Goal: Contribute content: Contribute content

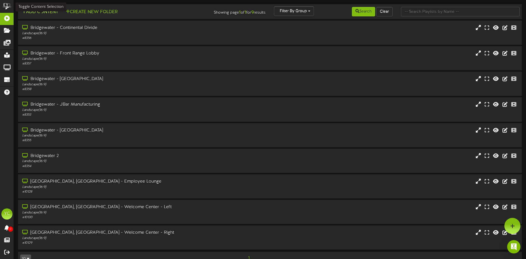
click at [32, 14] on button "Add Content" at bounding box center [40, 12] width 40 height 7
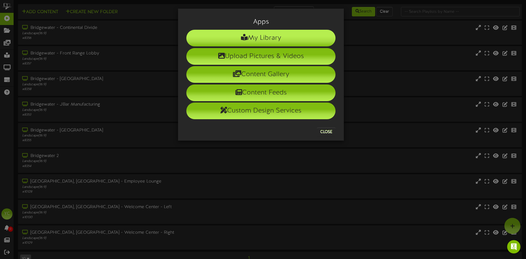
click at [267, 39] on li "My Library" at bounding box center [260, 38] width 149 height 17
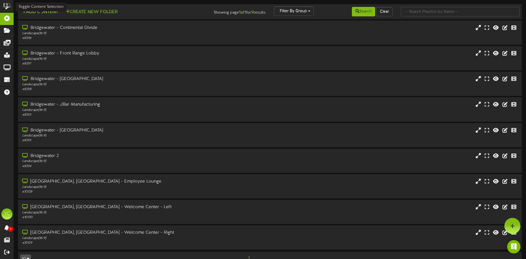
click at [36, 13] on button "Add Content" at bounding box center [40, 12] width 40 height 7
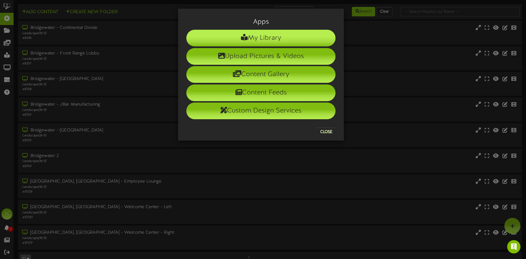
click at [260, 39] on li "My Library" at bounding box center [260, 38] width 149 height 17
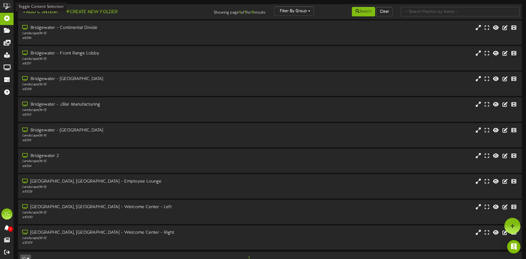
click at [48, 12] on button "Add Content" at bounding box center [40, 12] width 40 height 7
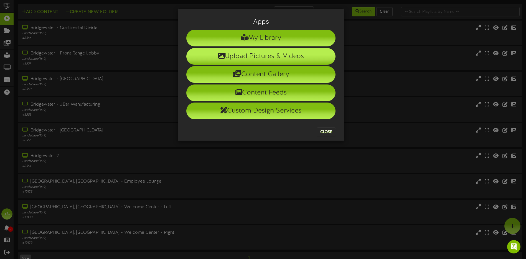
click at [267, 54] on li "Upload Pictures & Videos" at bounding box center [260, 56] width 149 height 17
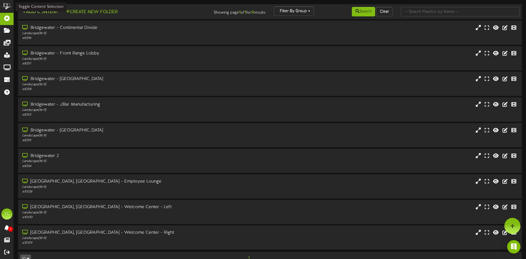
click at [43, 14] on button "Add Content" at bounding box center [40, 12] width 40 height 7
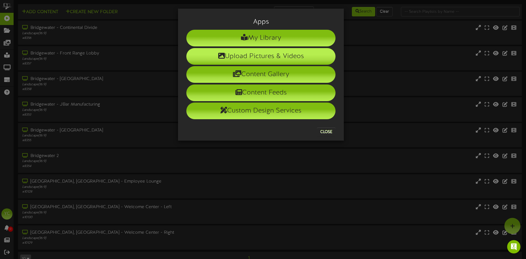
click at [266, 55] on li "Upload Pictures & Videos" at bounding box center [260, 56] width 149 height 17
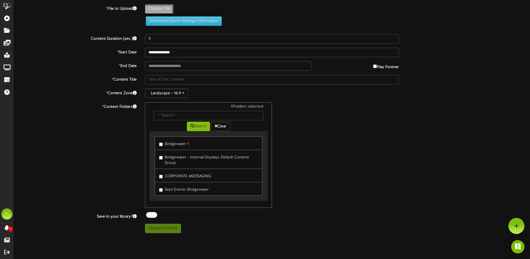
type input "**********"
type input "AnunciodeNavidad1"
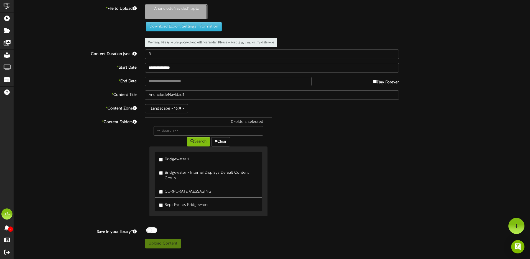
type input "**********"
type input "Slide1"
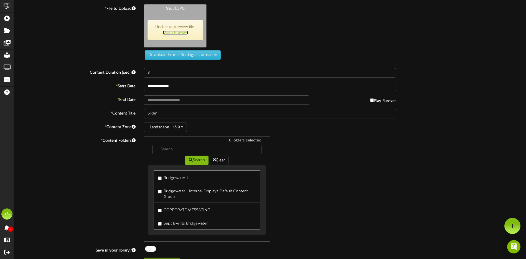
click at [178, 33] on link "Open Preview" at bounding box center [175, 33] width 25 height 4
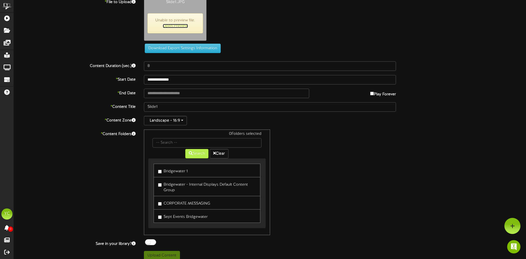
scroll to position [12, 0]
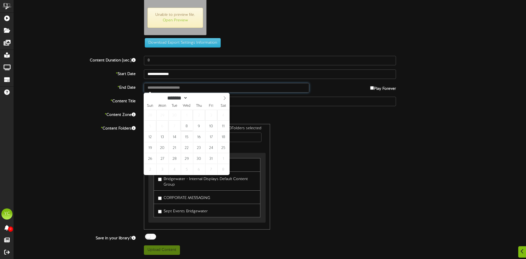
click at [198, 89] on input "text" at bounding box center [226, 87] width 165 height 9
type input "**********"
click at [226, 98] on icon at bounding box center [225, 98] width 2 height 4
select select "**"
click at [226, 98] on icon at bounding box center [225, 98] width 2 height 4
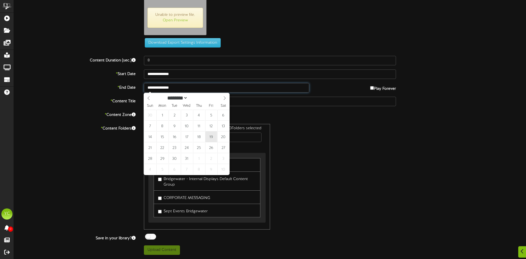
type input "**********"
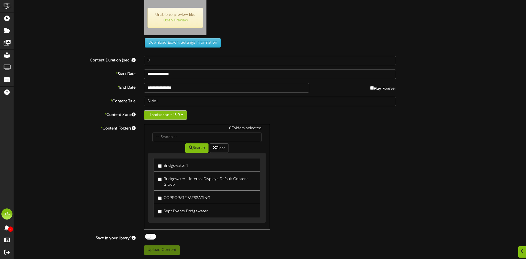
click at [181, 116] on button "Landscape - 16:9" at bounding box center [165, 114] width 43 height 9
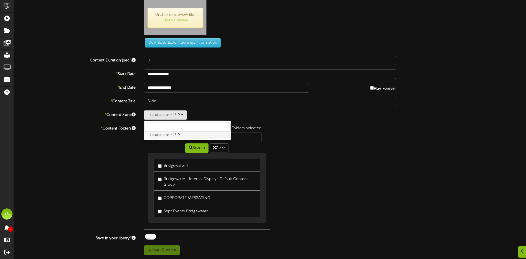
click at [188, 135] on label "Landscape - 16:9" at bounding box center [187, 134] width 87 height 7
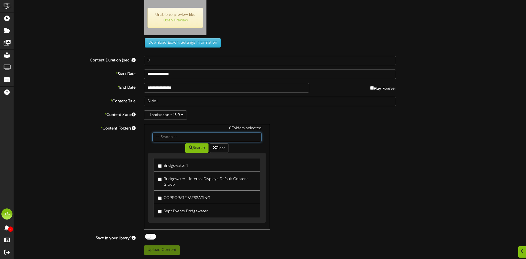
click at [178, 137] on input "text" at bounding box center [207, 136] width 109 height 9
click at [204, 148] on button "Search" at bounding box center [196, 147] width 23 height 9
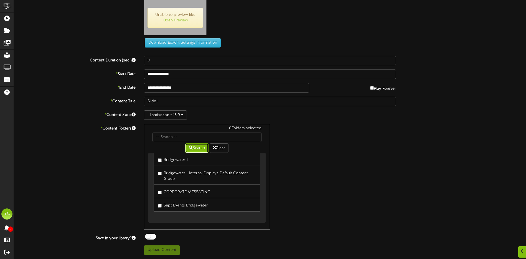
scroll to position [0, 0]
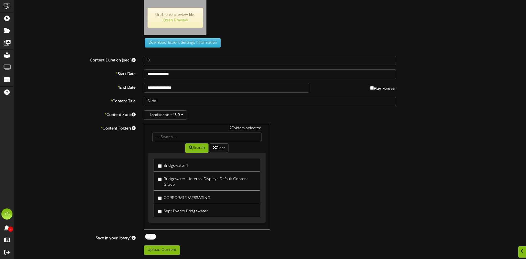
click at [164, 194] on label "CORPORATE MESSAGING" at bounding box center [184, 196] width 52 height 7
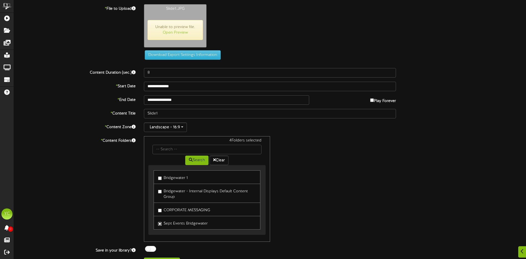
scroll to position [12, 0]
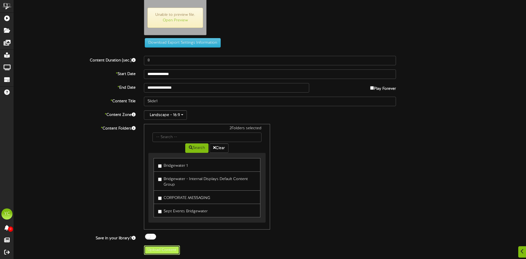
click at [158, 249] on button "Upload Content" at bounding box center [162, 249] width 36 height 9
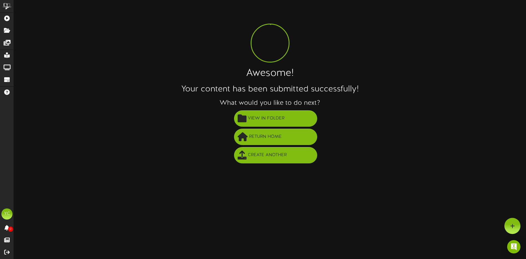
scroll to position [0, 0]
click at [268, 120] on span "View in Folder" at bounding box center [268, 118] width 39 height 9
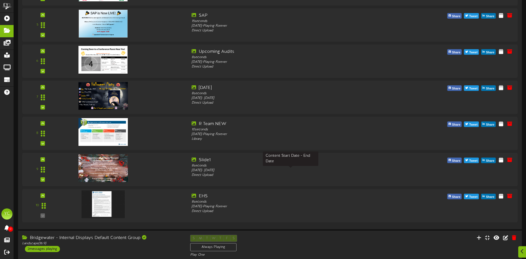
scroll to position [305, 0]
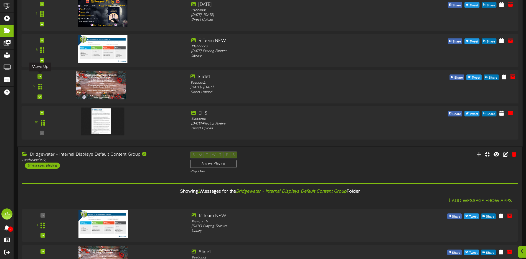
click at [39, 77] on icon at bounding box center [40, 76] width 2 height 3
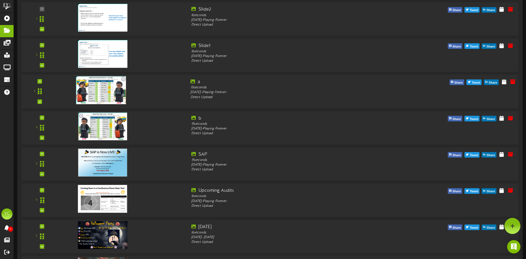
scroll to position [0, 0]
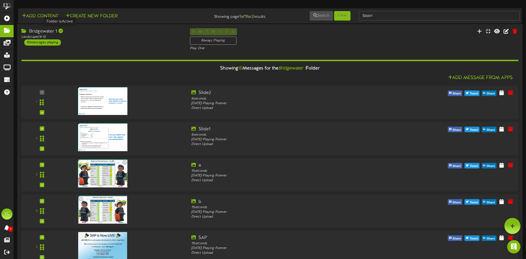
click at [60, 31] on div at bounding box center [61, 31] width 4 height 4
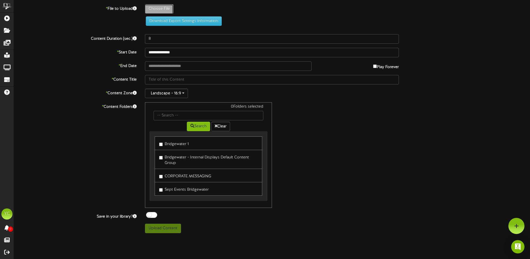
type input "**********"
type input "Slide1"
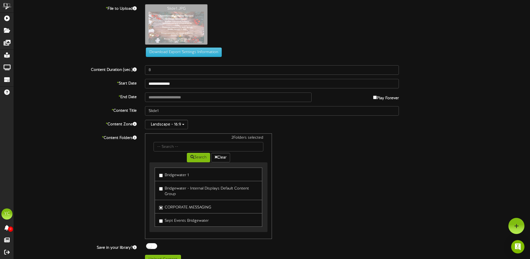
click at [162, 181] on div "Bridgewater 1 Bridgewater - Internal Displays Default Content Group CORPORATE M…" at bounding box center [209, 196] width 108 height 59
click at [179, 150] on input "text" at bounding box center [207, 146] width 109 height 9
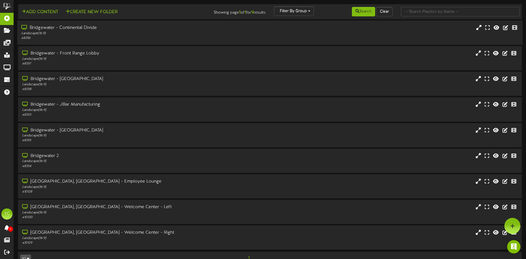
click at [74, 37] on div "# 8356" at bounding box center [122, 38] width 202 height 5
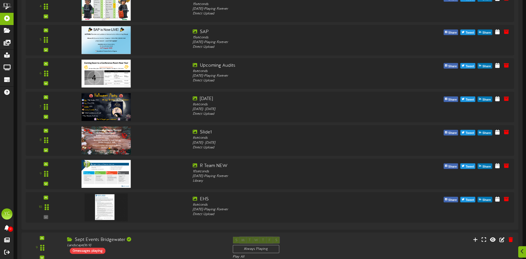
scroll to position [416, 0]
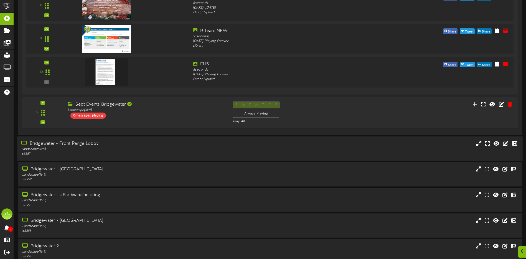
click at [97, 149] on div "Landscape ( 16:9 )" at bounding box center [122, 149] width 202 height 5
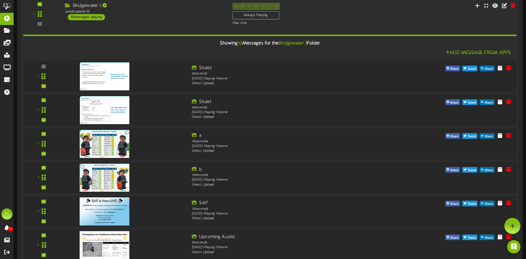
scroll to position [0, 0]
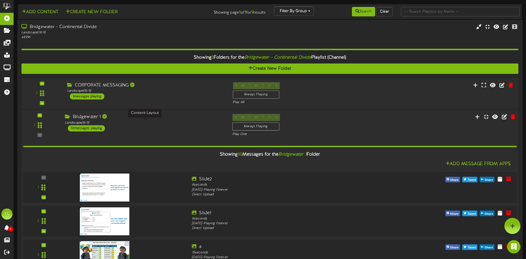
click at [156, 120] on div "Landscape ( 16:9 )" at bounding box center [144, 122] width 159 height 5
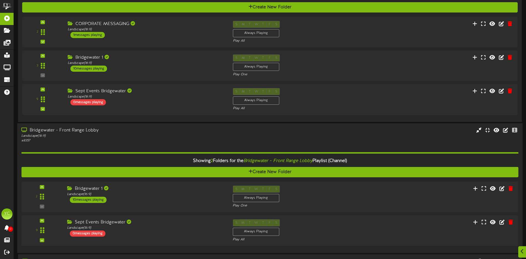
scroll to position [63, 0]
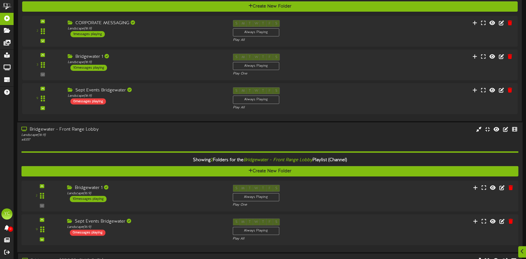
click at [90, 132] on div "Bridgewater - Front Range Lobby" at bounding box center [122, 129] width 202 height 6
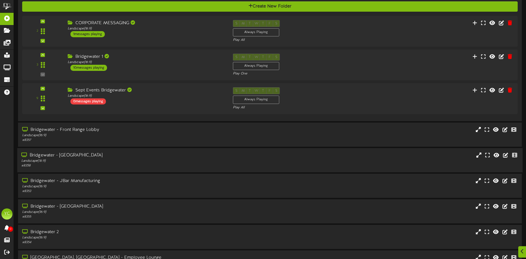
click at [105, 157] on div "Bridgewater - [GEOGRAPHIC_DATA]" at bounding box center [122, 155] width 202 height 6
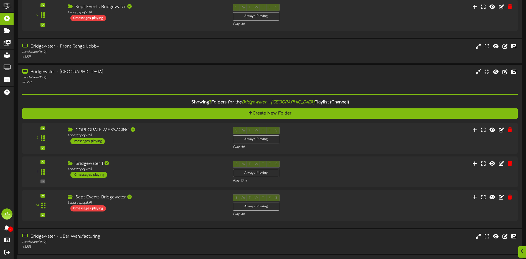
scroll to position [174, 0]
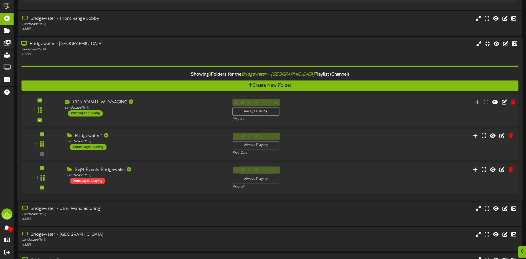
click at [146, 110] on div "CORPORATE MESSAGING Landscape ( 16:9 ) 1 messages playing" at bounding box center [144, 107] width 167 height 17
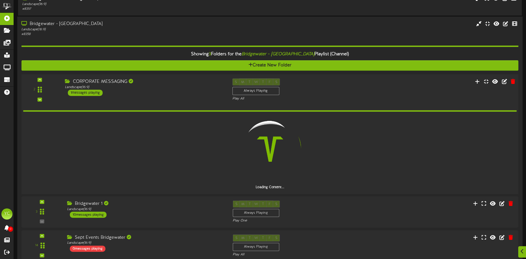
scroll to position [242, 0]
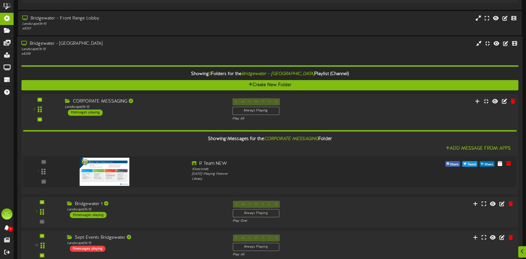
click at [146, 110] on div "CORPORATE MESSAGING Landscape ( 16:9 ) 1 messages playing" at bounding box center [144, 106] width 167 height 17
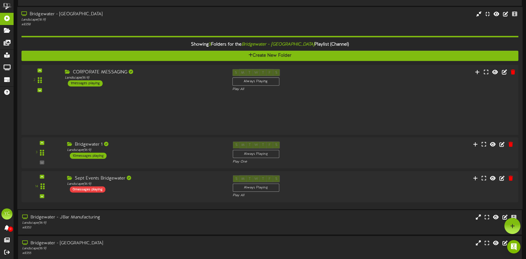
scroll to position [174, 0]
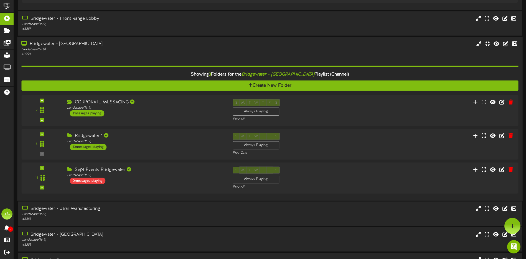
click at [119, 45] on div "Bridgewater - [GEOGRAPHIC_DATA]" at bounding box center [122, 44] width 202 height 6
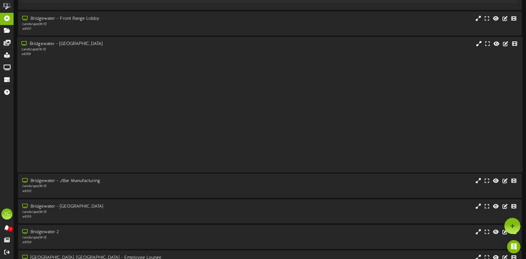
scroll to position [152, 0]
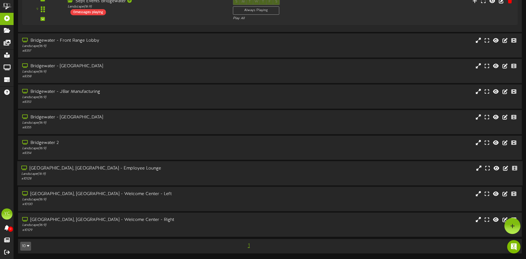
click at [118, 173] on div "Landscape ( 16:9 )" at bounding box center [122, 173] width 202 height 5
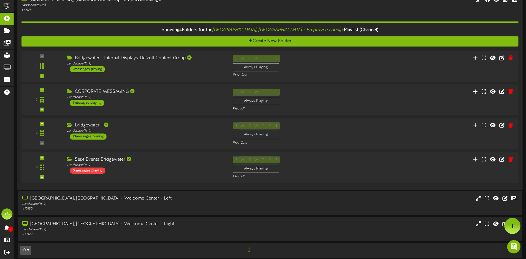
scroll to position [185, 0]
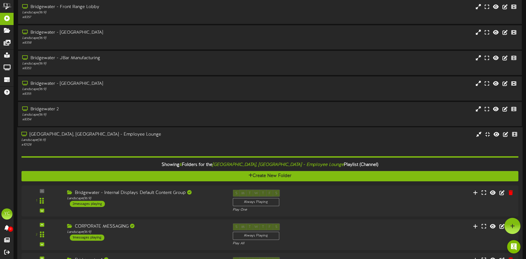
click at [143, 140] on div "Landscape ( 16:9 )" at bounding box center [122, 140] width 202 height 5
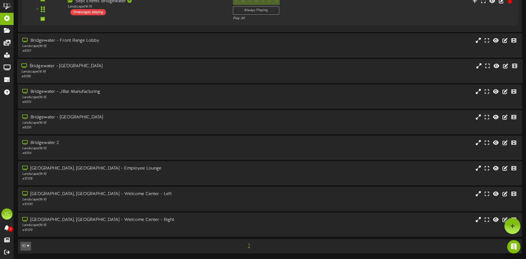
scroll to position [152, 0]
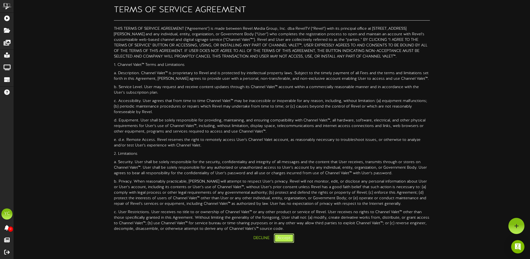
click at [284, 239] on button "Accept" at bounding box center [284, 237] width 20 height 9
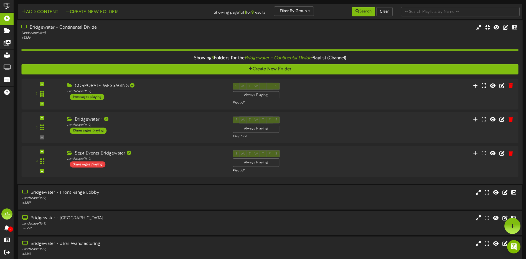
click at [371, 36] on div "Bridgewater - Continental Divide Landscape ( 16:9 ) # 8356" at bounding box center [269, 32] width 505 height 16
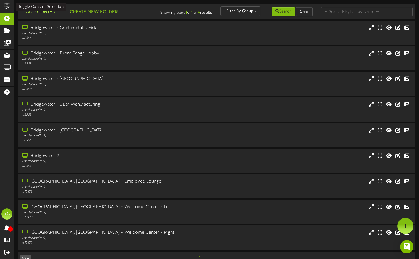
click at [42, 14] on button "Add Content" at bounding box center [40, 12] width 40 height 7
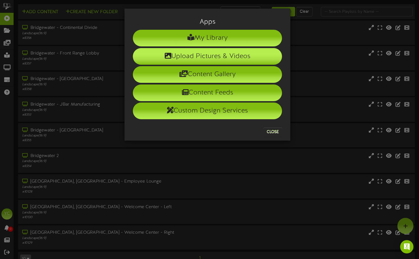
click at [214, 59] on li "Upload Pictures & Videos" at bounding box center [207, 56] width 149 height 17
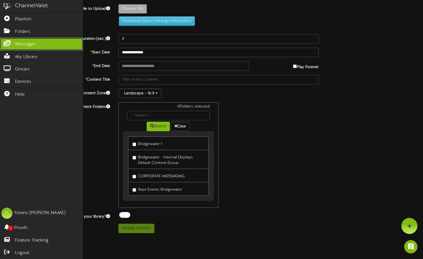
click at [32, 44] on span "Messages" at bounding box center [25, 44] width 21 height 6
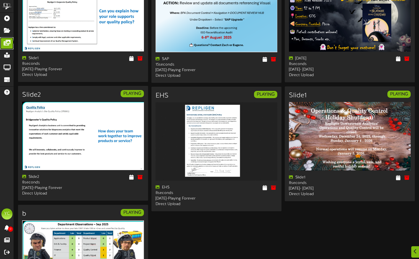
scroll to position [194, 0]
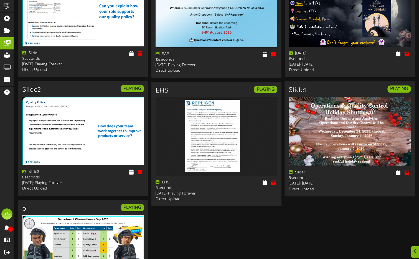
click at [363, 120] on img at bounding box center [350, 131] width 122 height 69
